Goal: Browse casually: Explore the website without a specific task or goal

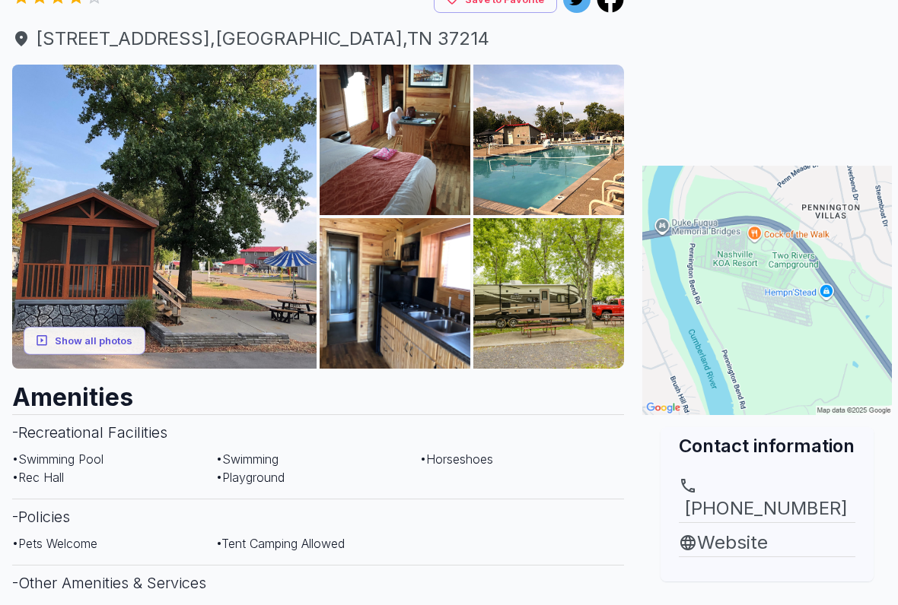
scroll to position [171, 0]
click at [105, 345] on button "Show all photos" at bounding box center [85, 341] width 122 height 28
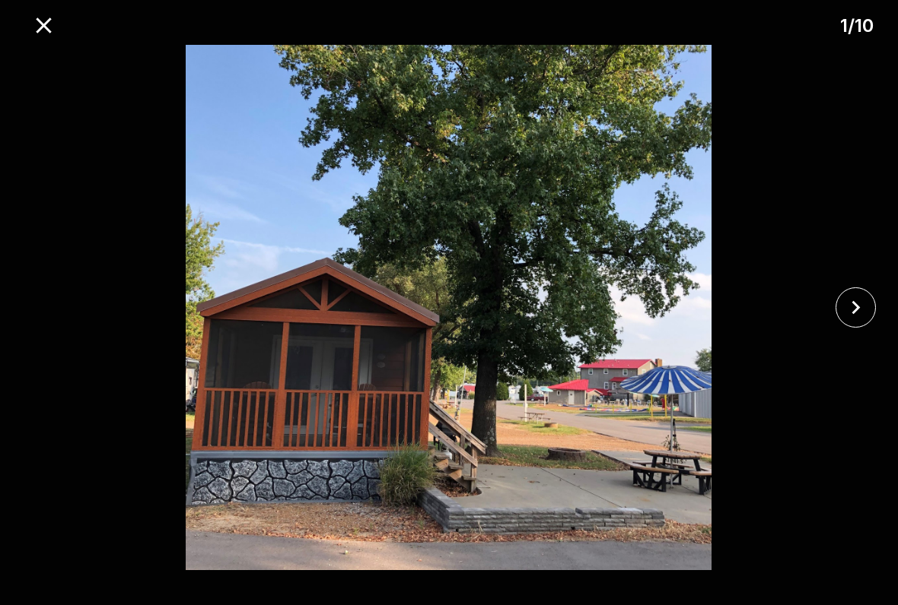
click at [853, 307] on icon "close" at bounding box center [855, 307] width 27 height 27
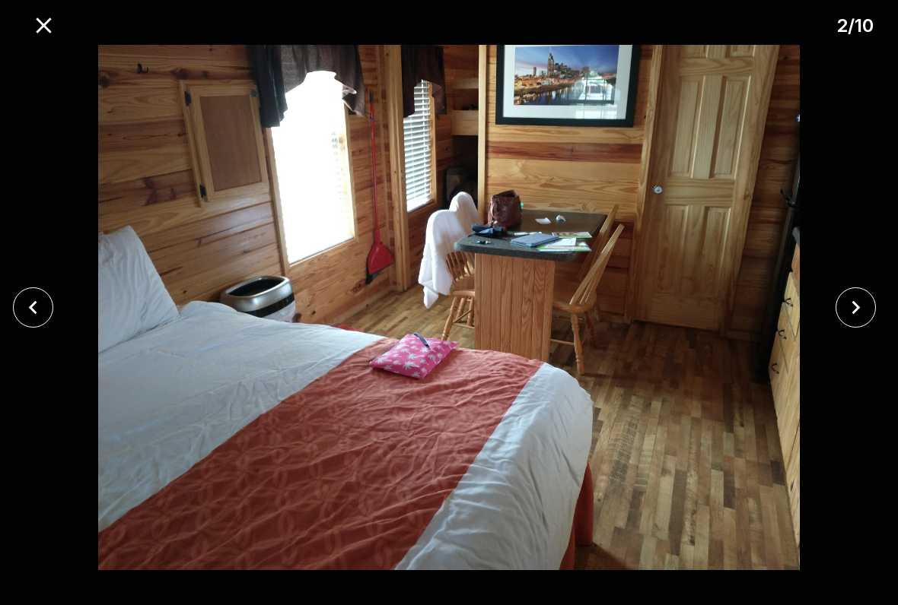
click at [863, 309] on icon "close" at bounding box center [855, 307] width 27 height 27
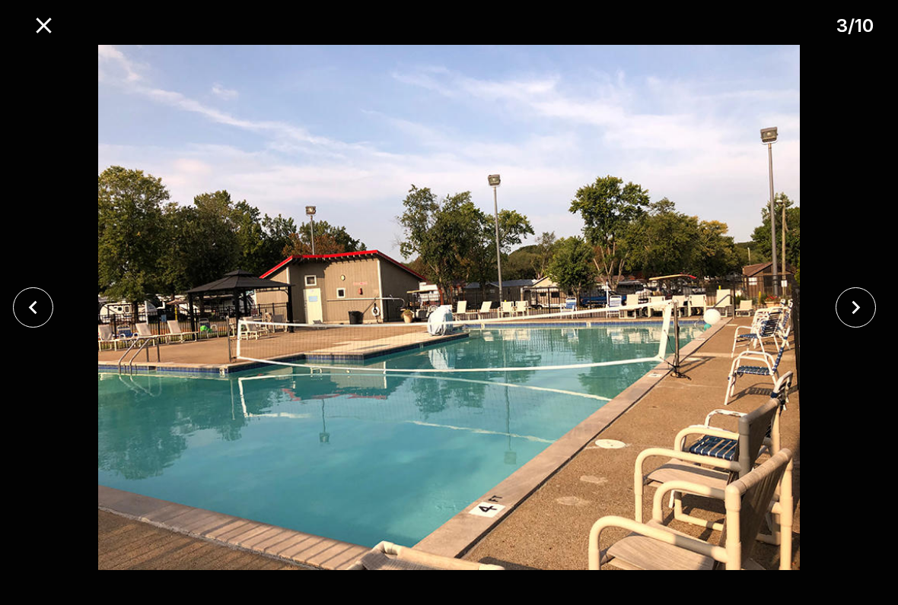
click at [863, 307] on icon "close" at bounding box center [855, 307] width 27 height 27
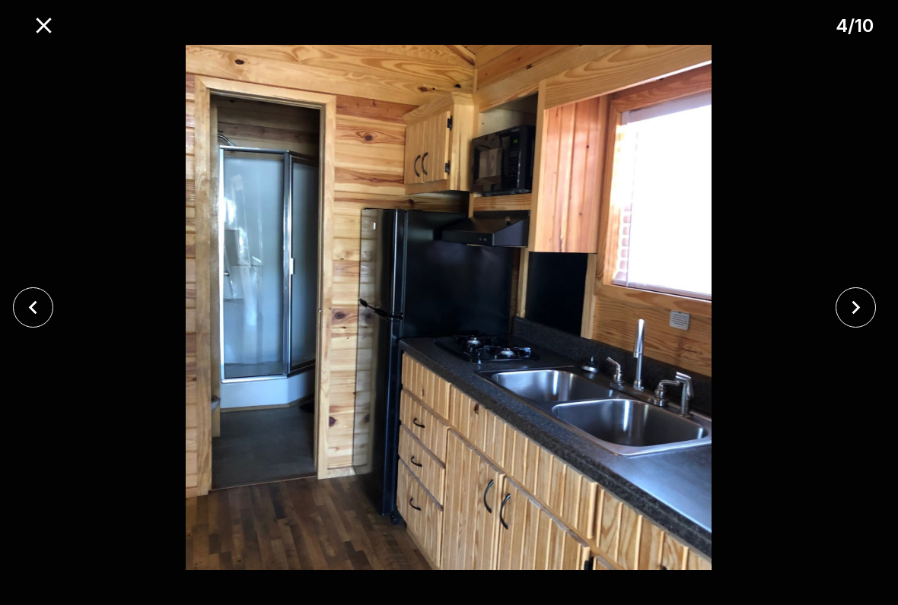
click at [861, 313] on icon "close" at bounding box center [855, 307] width 27 height 27
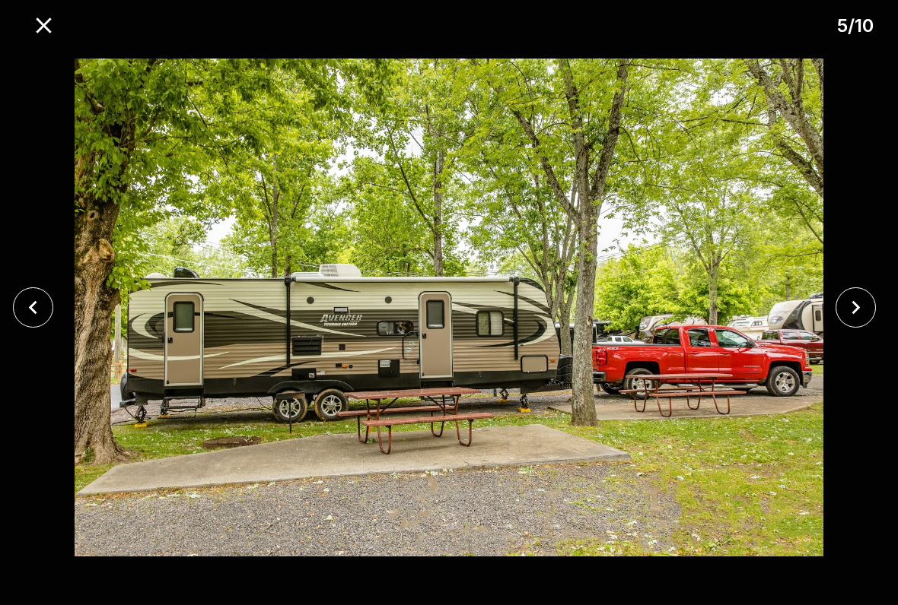
click at [865, 309] on icon "close" at bounding box center [855, 307] width 27 height 27
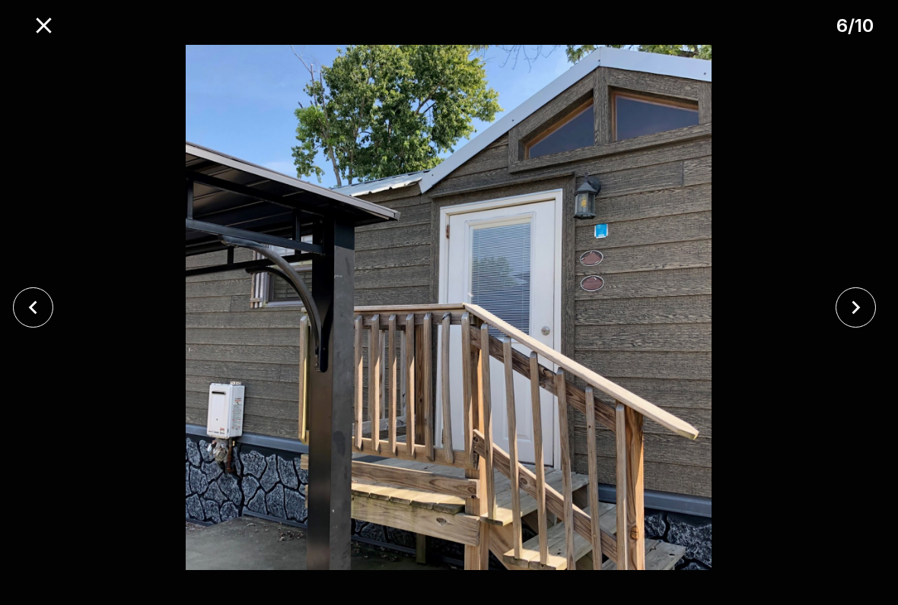
click at [859, 313] on icon "close" at bounding box center [855, 307] width 27 height 27
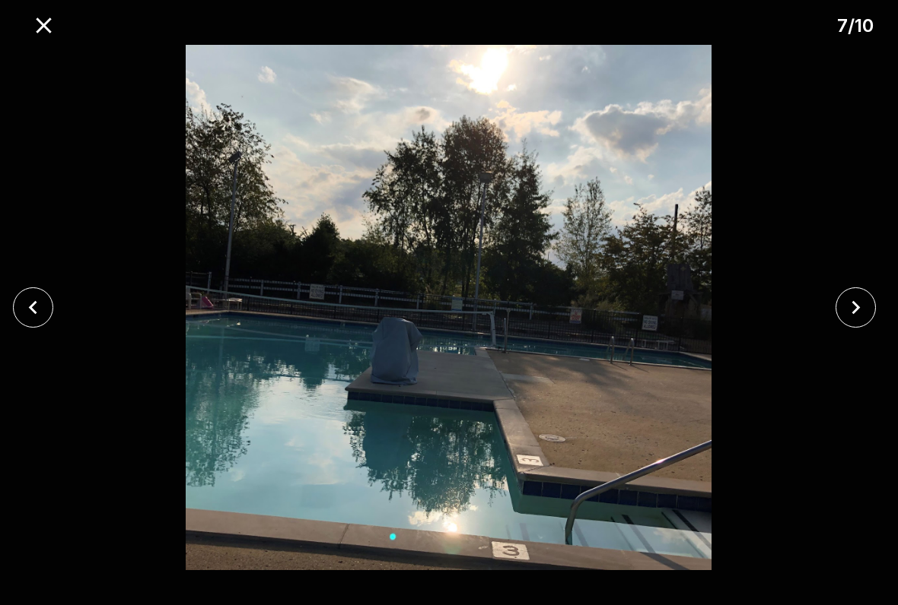
click at [856, 312] on icon "close" at bounding box center [855, 307] width 27 height 27
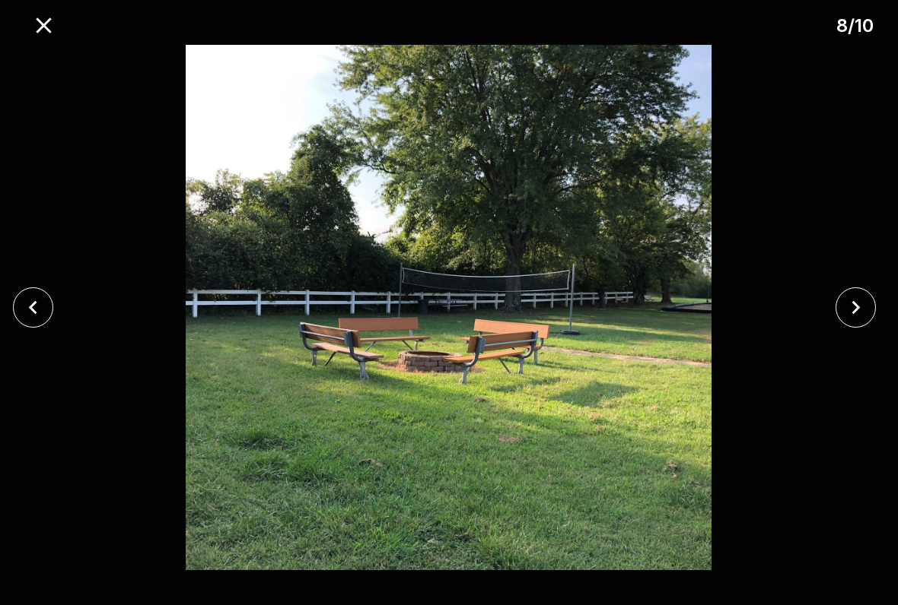
click at [863, 307] on icon "close" at bounding box center [855, 307] width 27 height 27
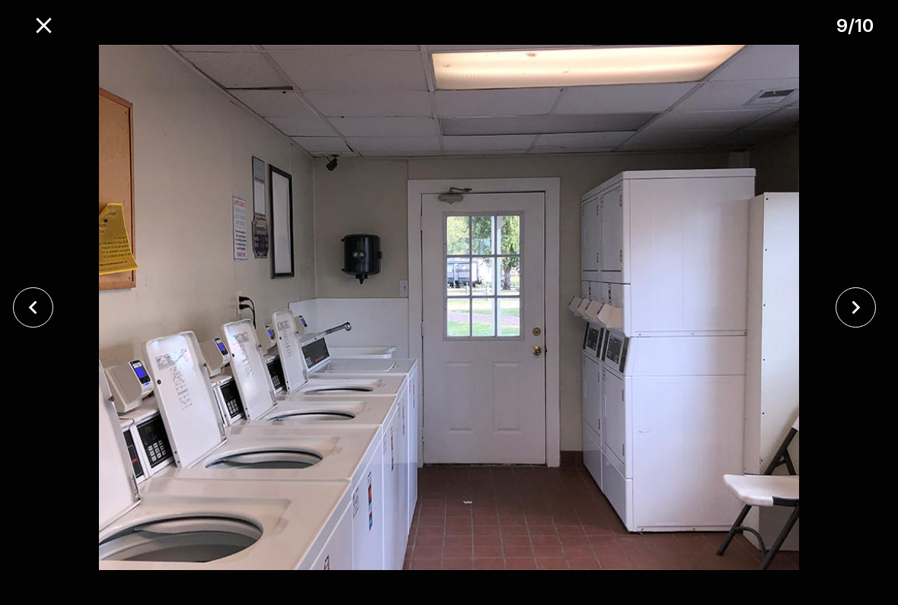
click at [860, 309] on icon "close" at bounding box center [855, 307] width 27 height 27
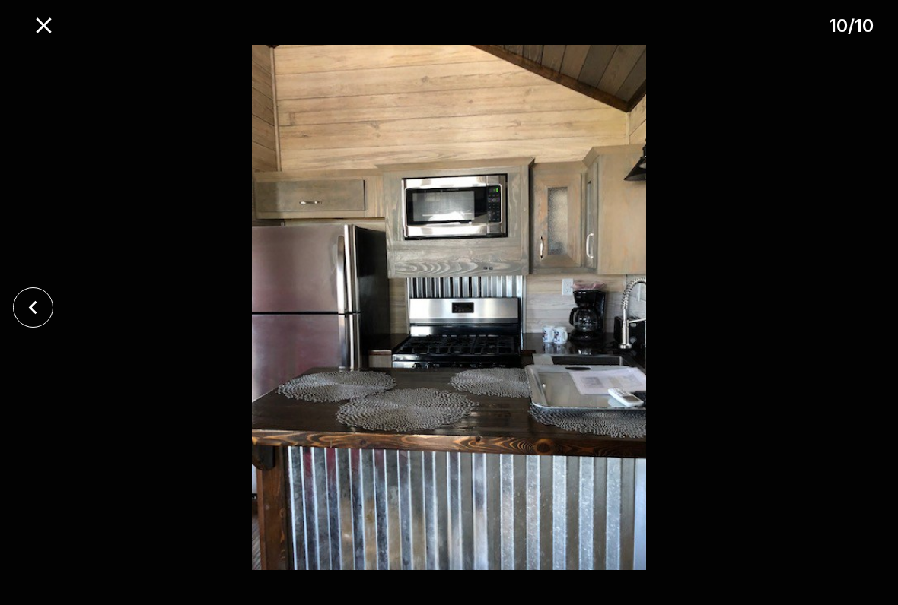
click at [48, 37] on icon "close" at bounding box center [43, 25] width 27 height 27
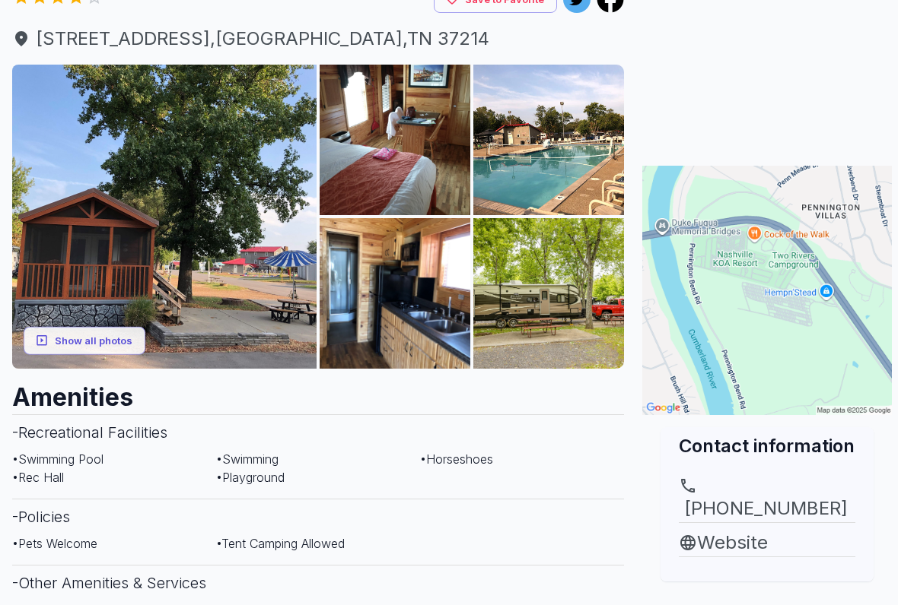
click at [747, 262] on img at bounding box center [766, 290] width 249 height 249
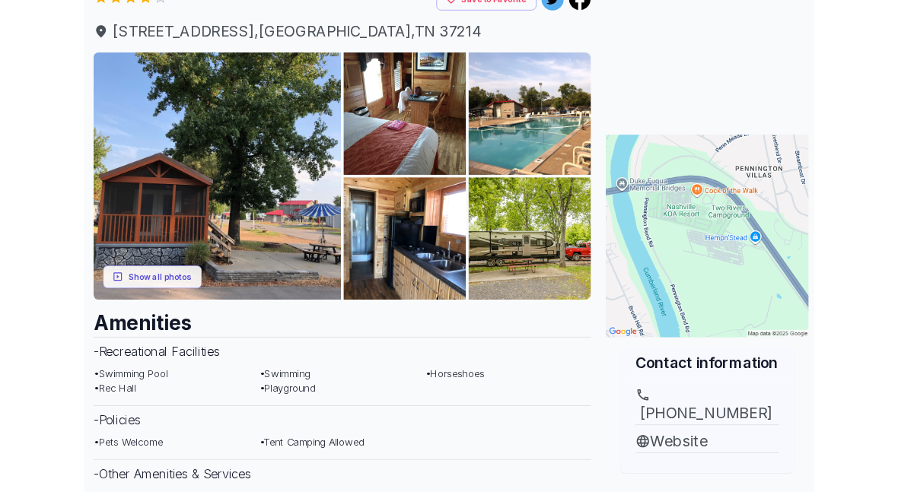
scroll to position [223, 0]
